Goal: Communication & Community: Ask a question

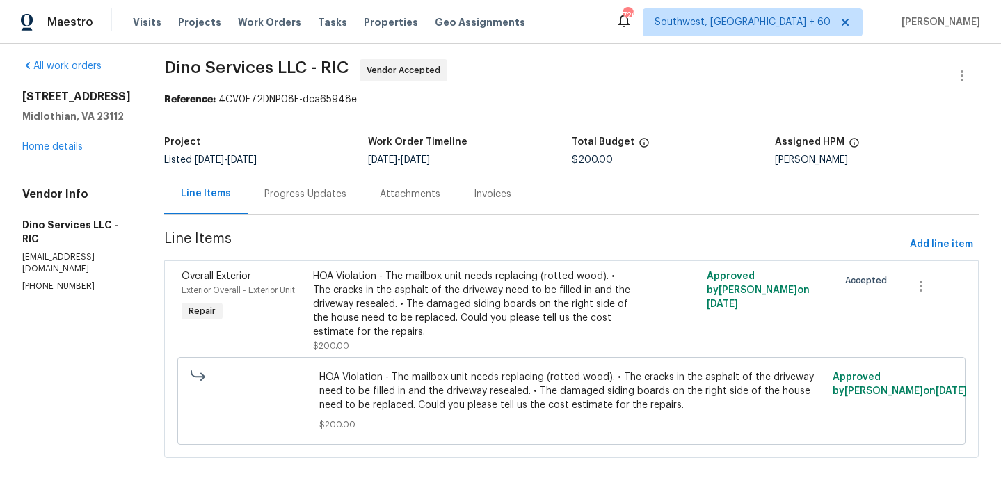
scroll to position [7, 0]
click at [328, 192] on div "Progress Updates" at bounding box center [305, 194] width 82 height 14
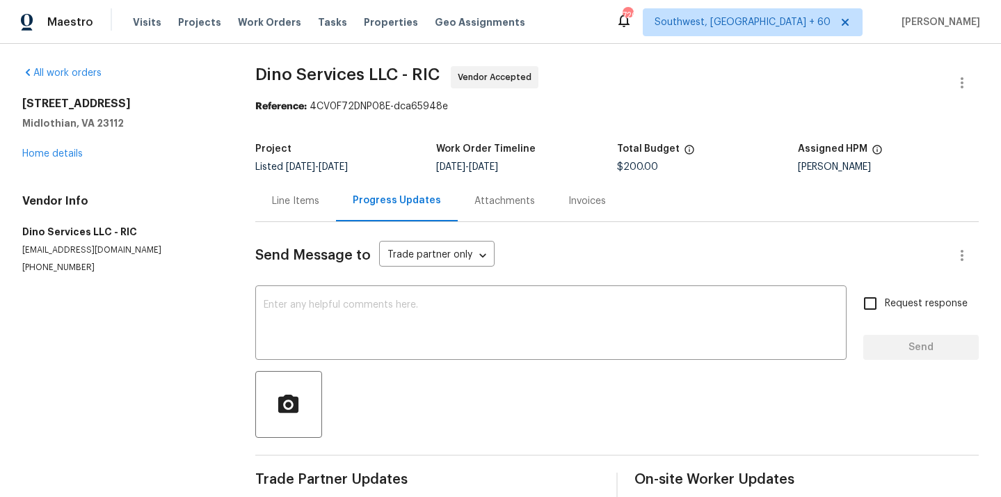
click at [315, 190] on div "Line Items" at bounding box center [295, 200] width 81 height 41
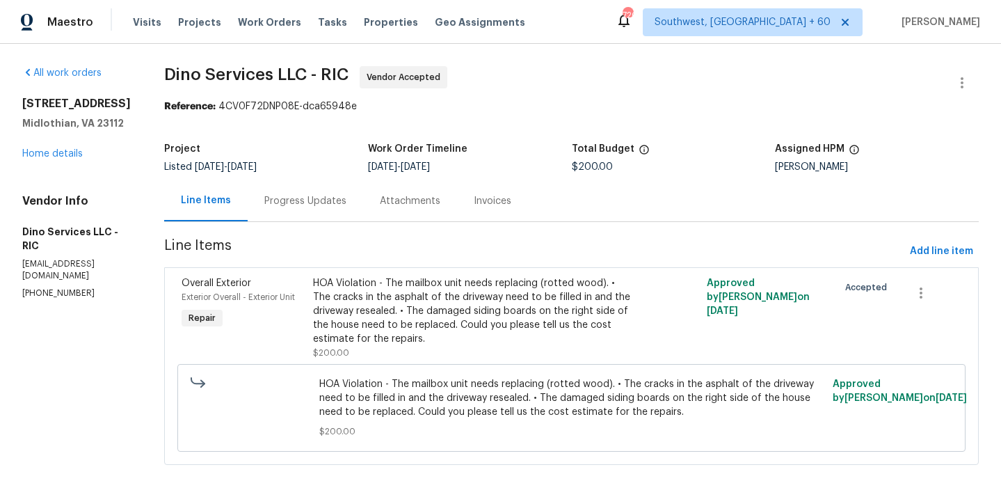
click at [319, 208] on div "Progress Updates" at bounding box center [306, 200] width 116 height 41
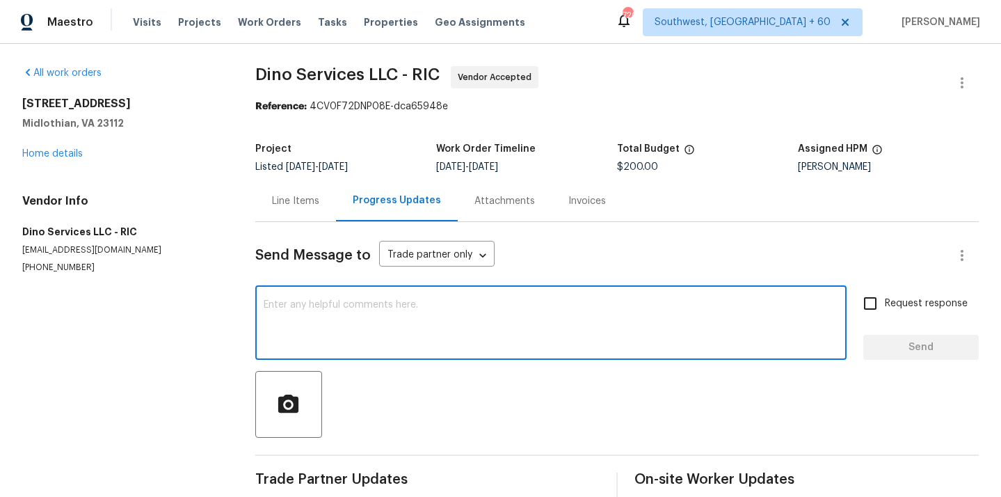
click at [383, 335] on textarea at bounding box center [551, 324] width 575 height 49
click at [344, 303] on textarea "Hi can I know" at bounding box center [551, 324] width 575 height 49
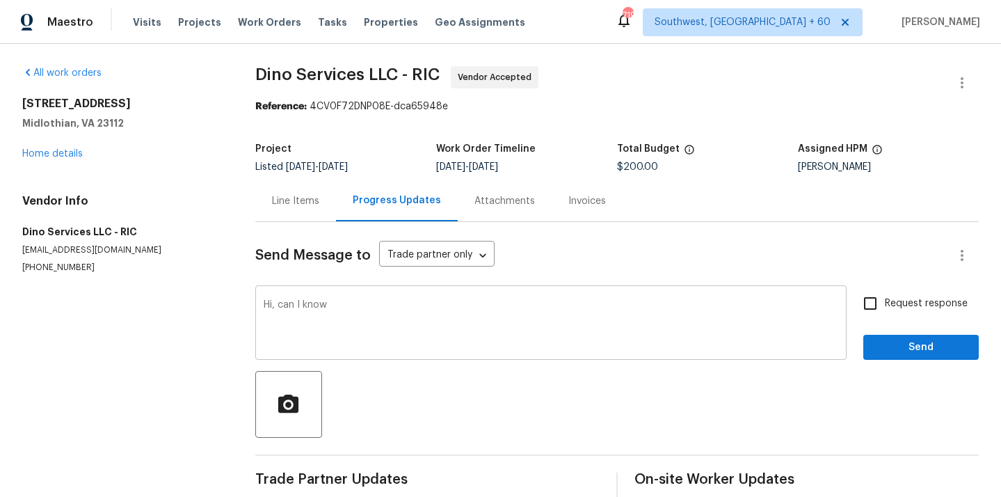
click at [366, 296] on div "Hi, can I know x ​" at bounding box center [551, 324] width 592 height 71
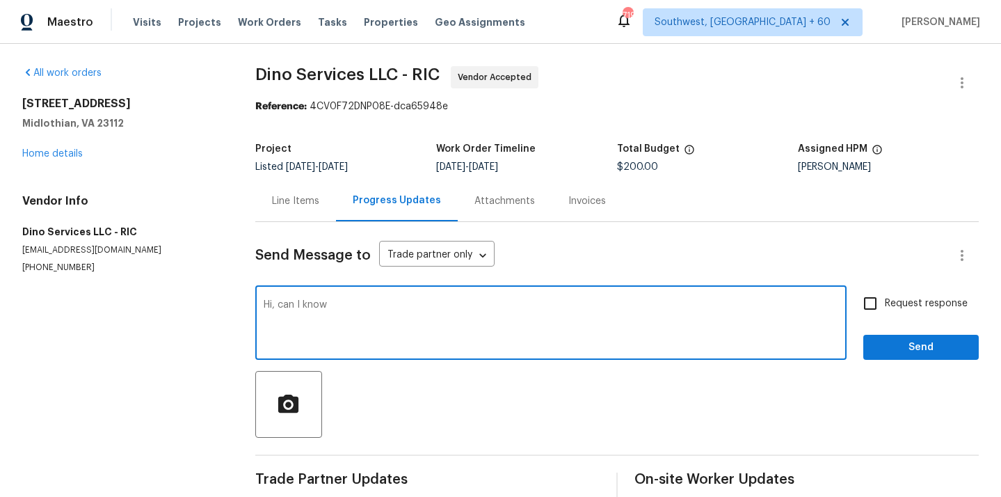
click at [350, 303] on textarea "Hi, can I know" at bounding box center [551, 324] width 575 height 49
type textarea "Hi, can I know when this work will be completed as the [PERSON_NAME] for the pr…"
click at [878, 302] on input "Request response" at bounding box center [870, 303] width 29 height 29
checkbox input "true"
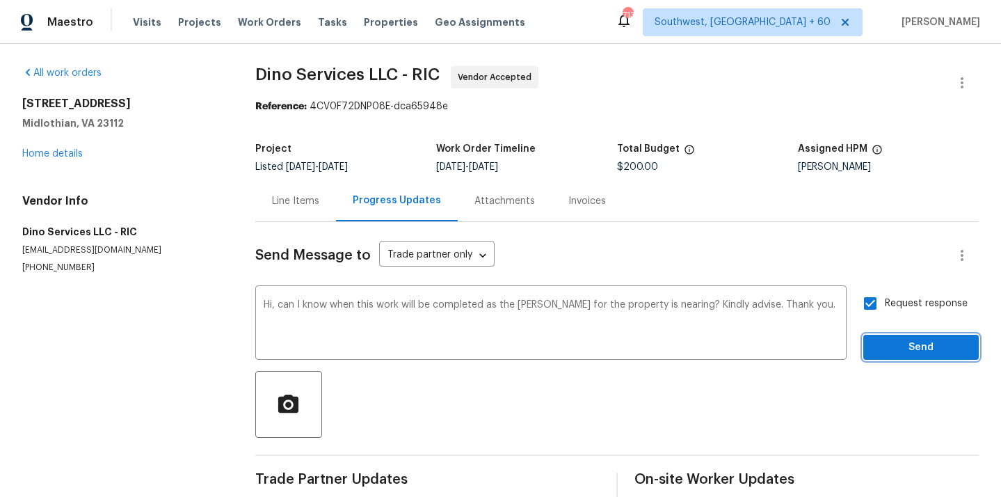
click at [878, 351] on span "Send" at bounding box center [921, 347] width 93 height 17
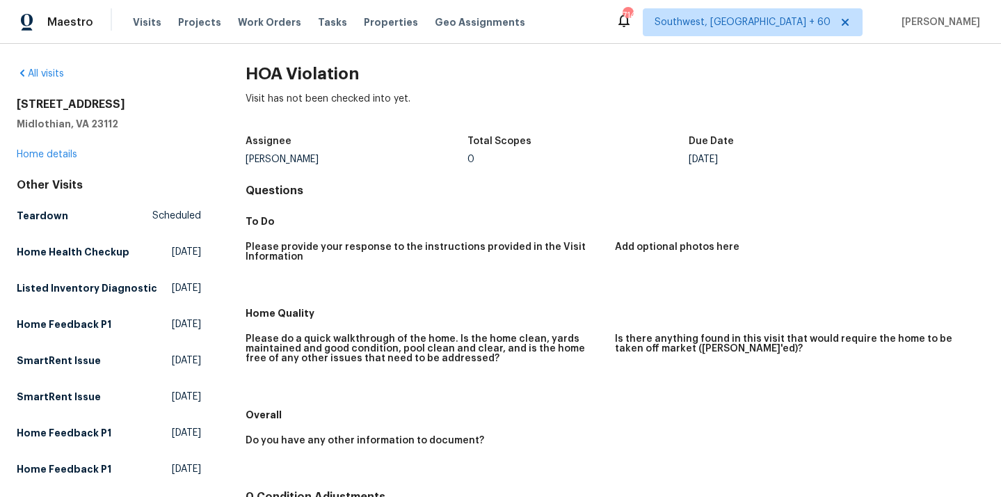
scroll to position [6, 0]
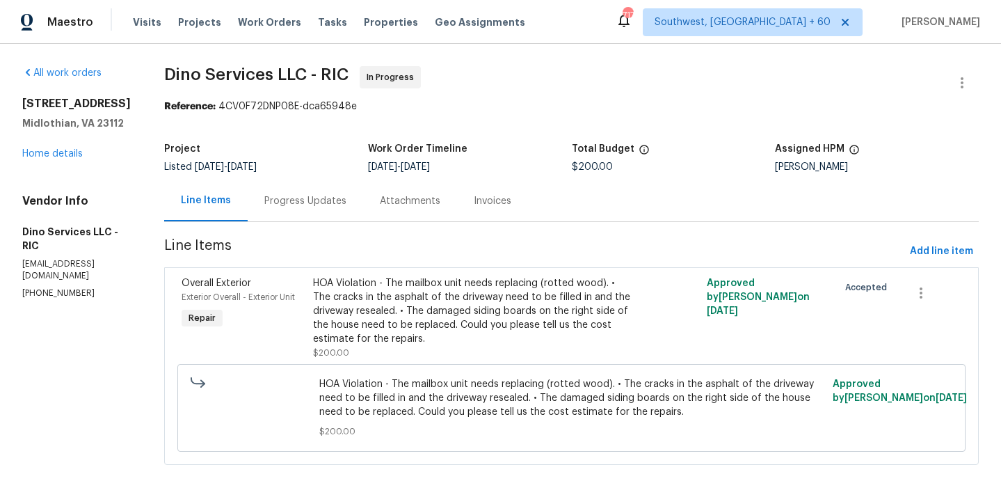
click at [338, 202] on div "Progress Updates" at bounding box center [306, 200] width 116 height 41
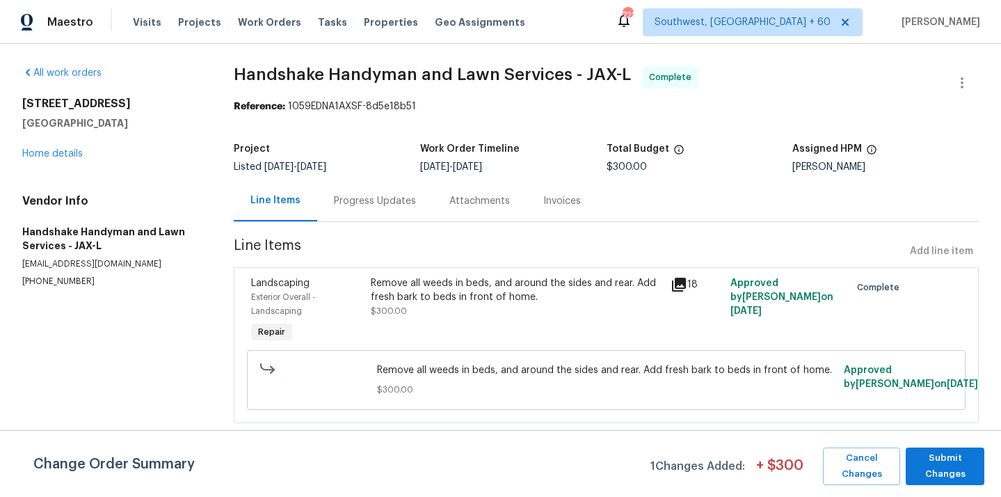
click at [444, 289] on div "Remove all weeds in beds, and around the sides and rear. Add fresh bark to beds…" at bounding box center [516, 290] width 291 height 28
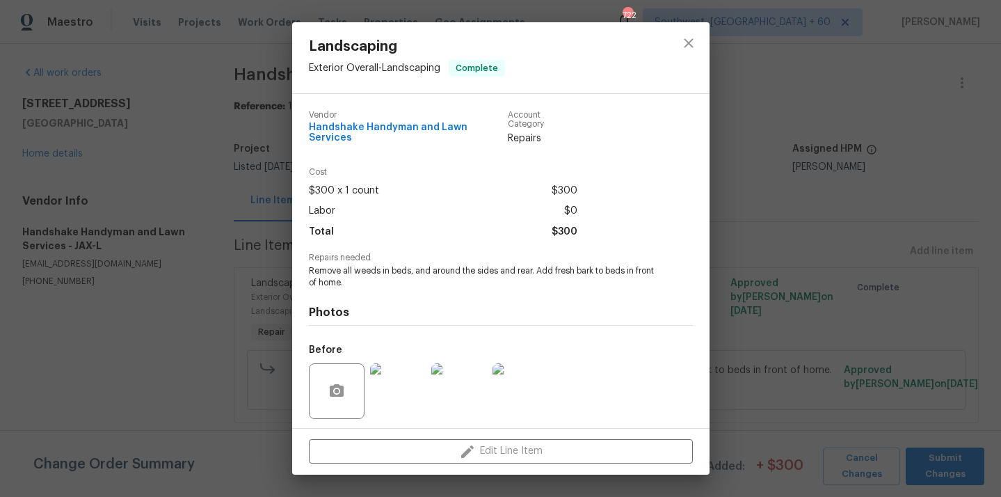
scroll to position [86, 0]
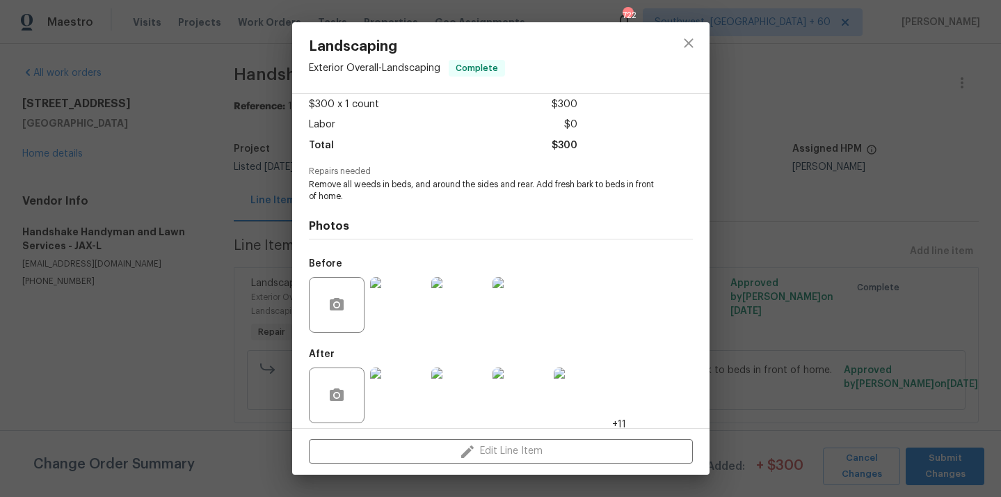
click at [409, 392] on img at bounding box center [398, 395] width 56 height 56
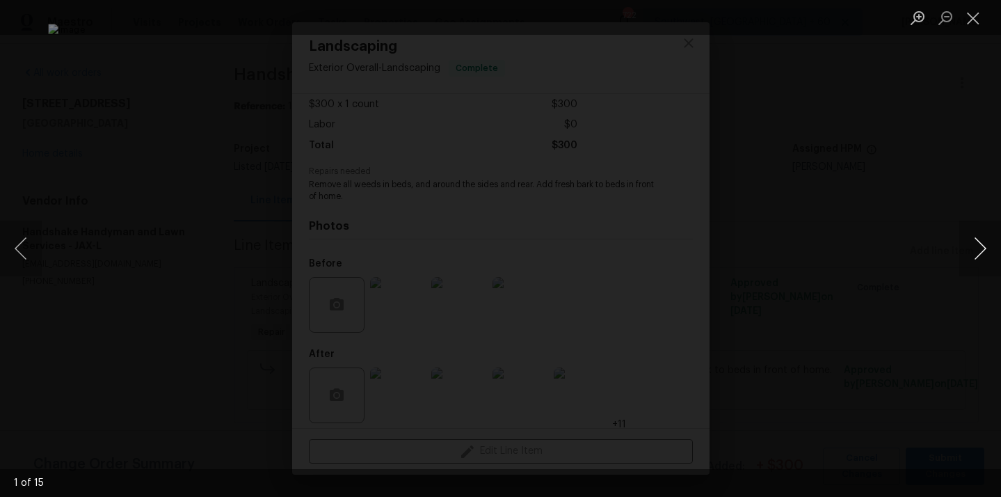
click at [976, 256] on button "Next image" at bounding box center [981, 249] width 42 height 56
click at [978, 22] on button "Close lightbox" at bounding box center [974, 18] width 28 height 24
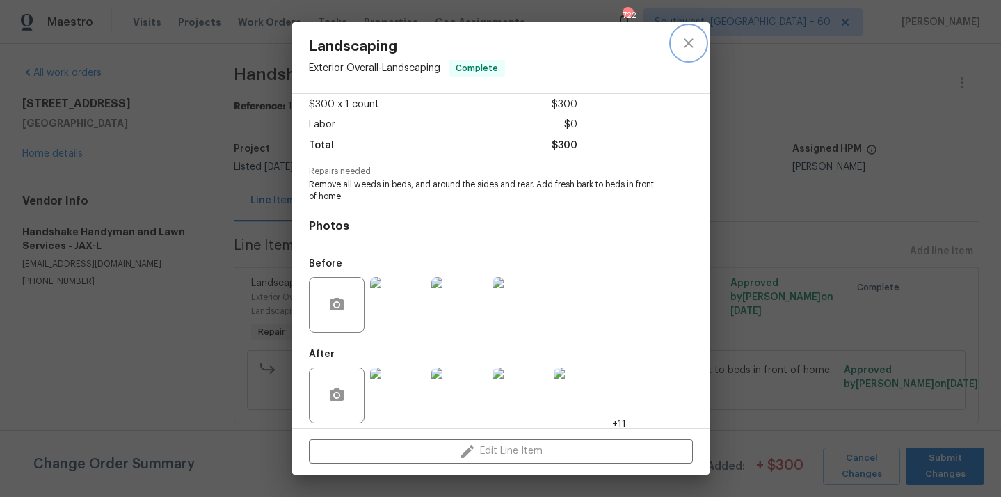
click at [690, 42] on icon "close" at bounding box center [688, 42] width 9 height 9
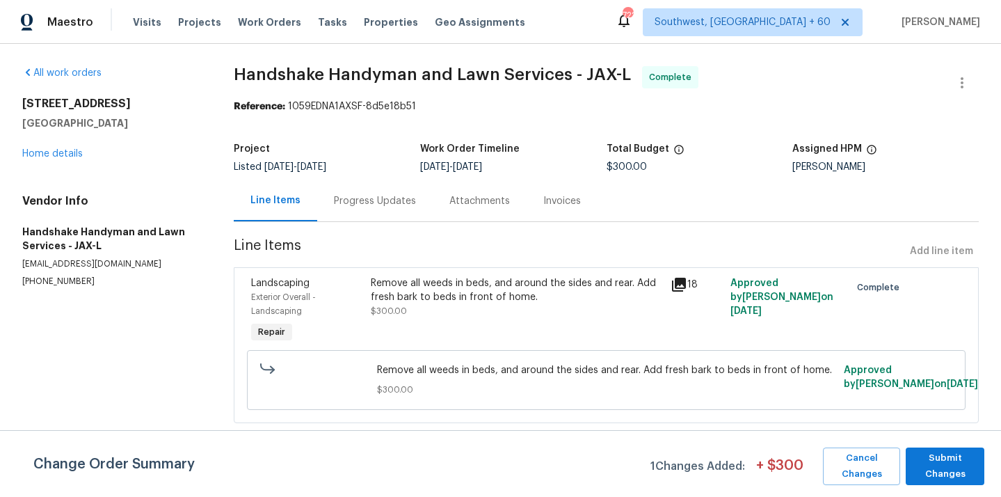
click at [449, 294] on div "Remove all weeds in beds, and around the sides and rear. Add fresh bark to beds…" at bounding box center [516, 290] width 291 height 28
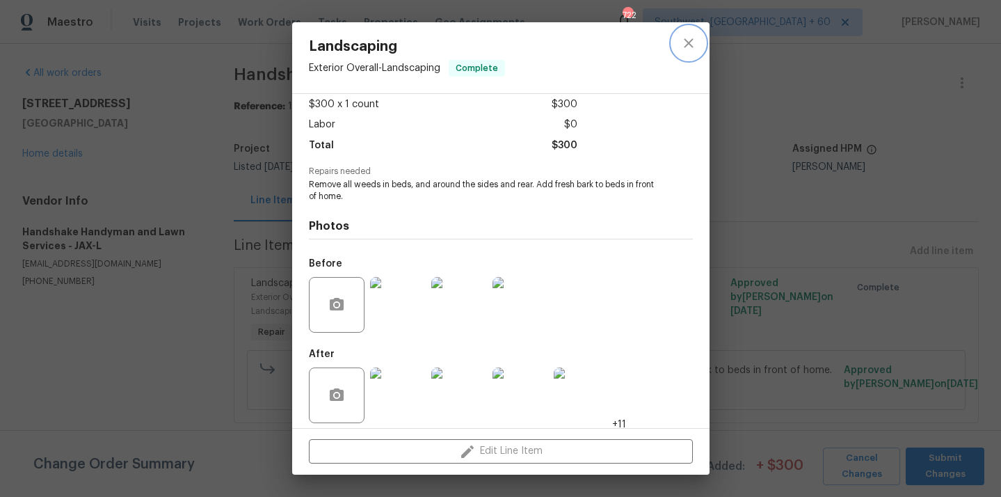
click at [691, 52] on button "close" at bounding box center [688, 42] width 33 height 33
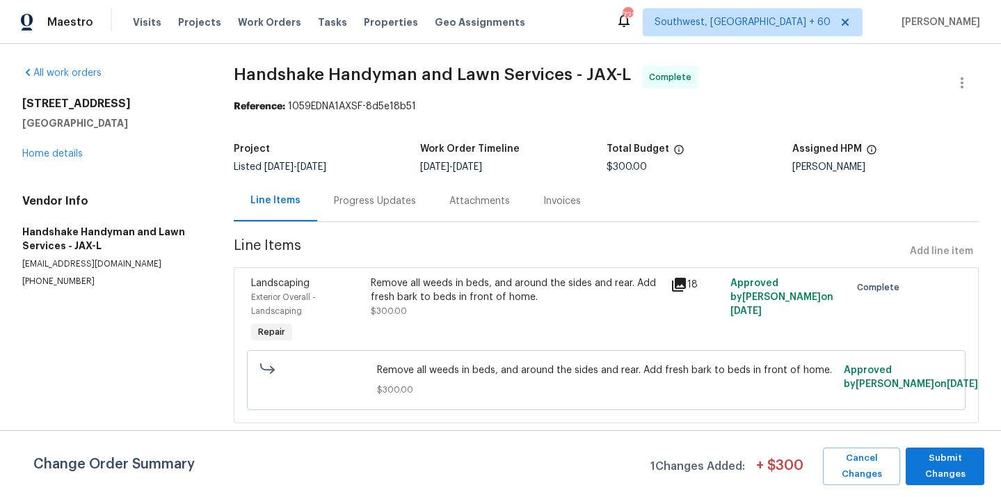
click at [379, 198] on div "Progress Updates" at bounding box center [375, 201] width 82 height 14
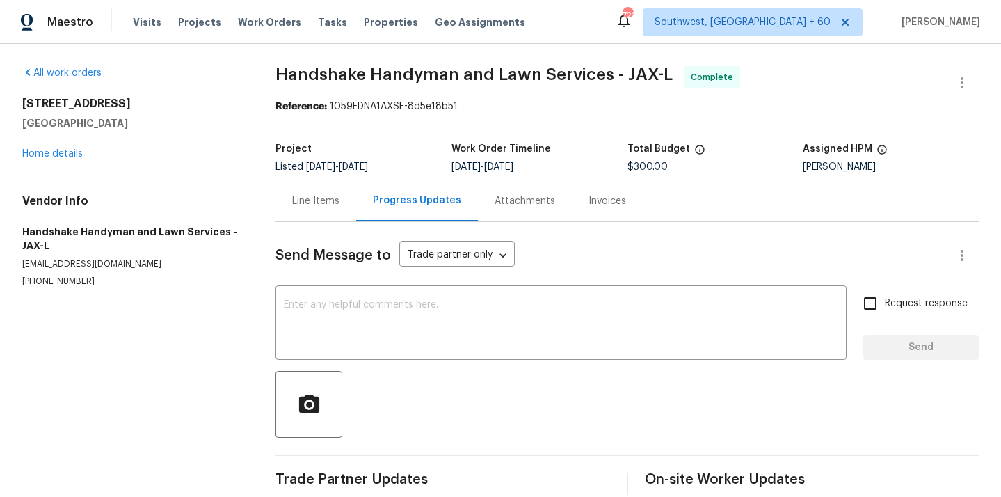
scroll to position [20, 0]
